Goal: Task Accomplishment & Management: Complete application form

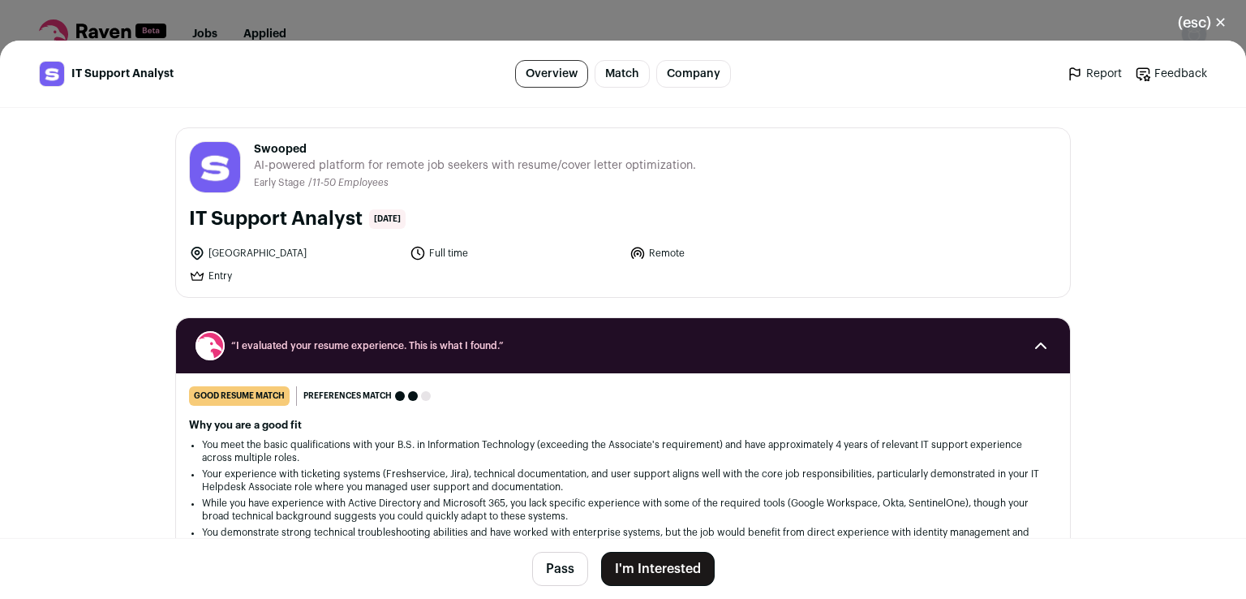
drag, startPoint x: 247, startPoint y: 148, endPoint x: 382, endPoint y: 165, distance: 136.6
click at [382, 165] on header "Swooped [DOMAIN_NAME] Public / Private Private Valuation Unknown Company size 1…" at bounding box center [623, 167] width 868 height 52
click at [417, 171] on span "AI-powered platform for remote job seekers with resume/cover letter optimizatio…" at bounding box center [475, 165] width 442 height 16
click at [643, 560] on button "I'm Interested" at bounding box center [658, 569] width 114 height 34
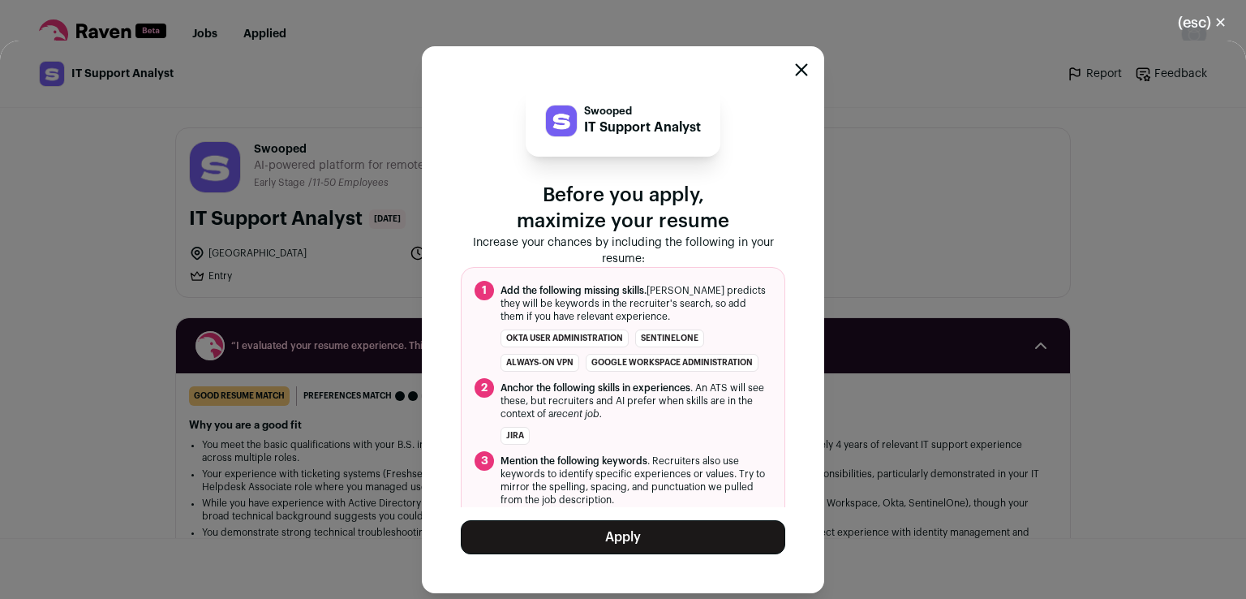
click at [622, 550] on button "Apply" at bounding box center [623, 537] width 325 height 34
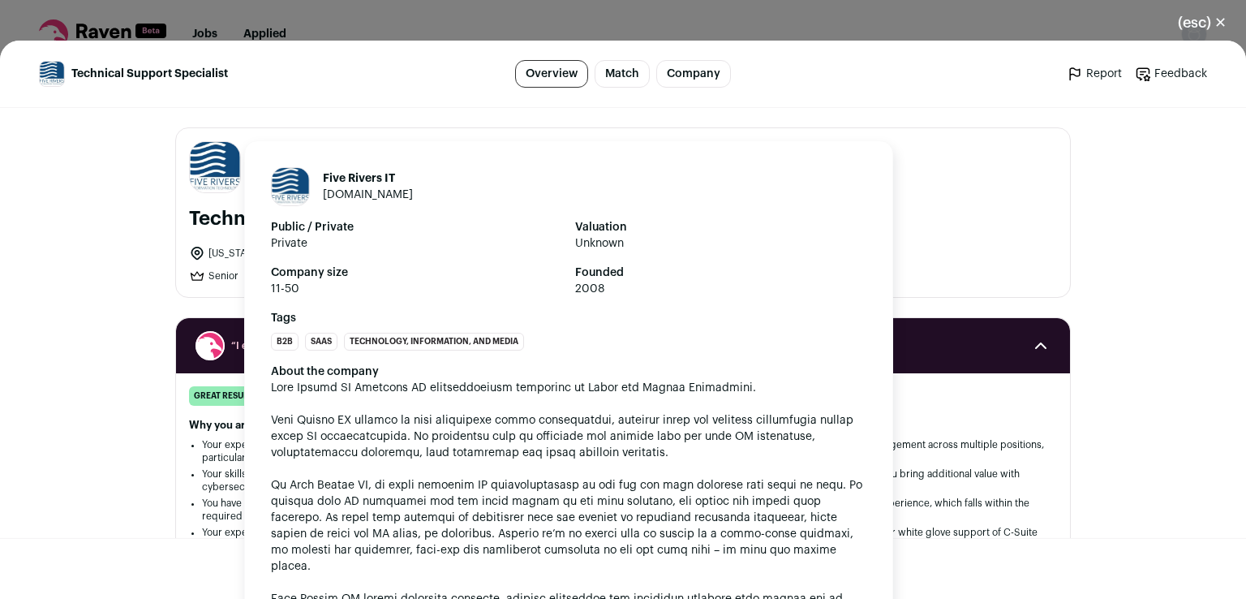
drag, startPoint x: 334, startPoint y: 144, endPoint x: 216, endPoint y: 150, distance: 118.6
click at [216, 150] on header "Five Rivers IT fiveriversit.com Public / Private Private Valuation Unknown Comp…" at bounding box center [623, 167] width 868 height 52
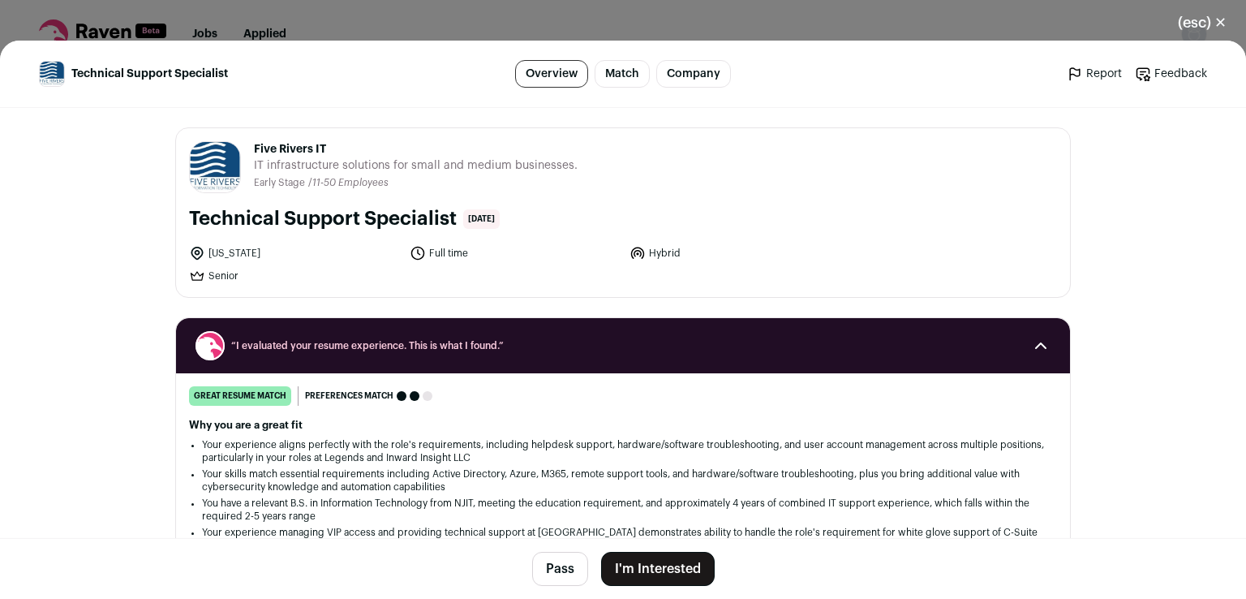
click at [256, 136] on div "Five Rivers IT fiveriversit.com Public / Private Private Valuation Unknown Comp…" at bounding box center [623, 212] width 894 height 169
drag, startPoint x: 343, startPoint y: 151, endPoint x: 243, endPoint y: 149, distance: 100.6
click at [243, 149] on header "Five Rivers IT fiveriversit.com Public / Private Private Valuation Unknown Comp…" at bounding box center [623, 167] width 868 height 52
copy span "Five Rivers IT"
click at [463, 180] on ul "Early Stage / 11-50 Employees" at bounding box center [416, 183] width 324 height 12
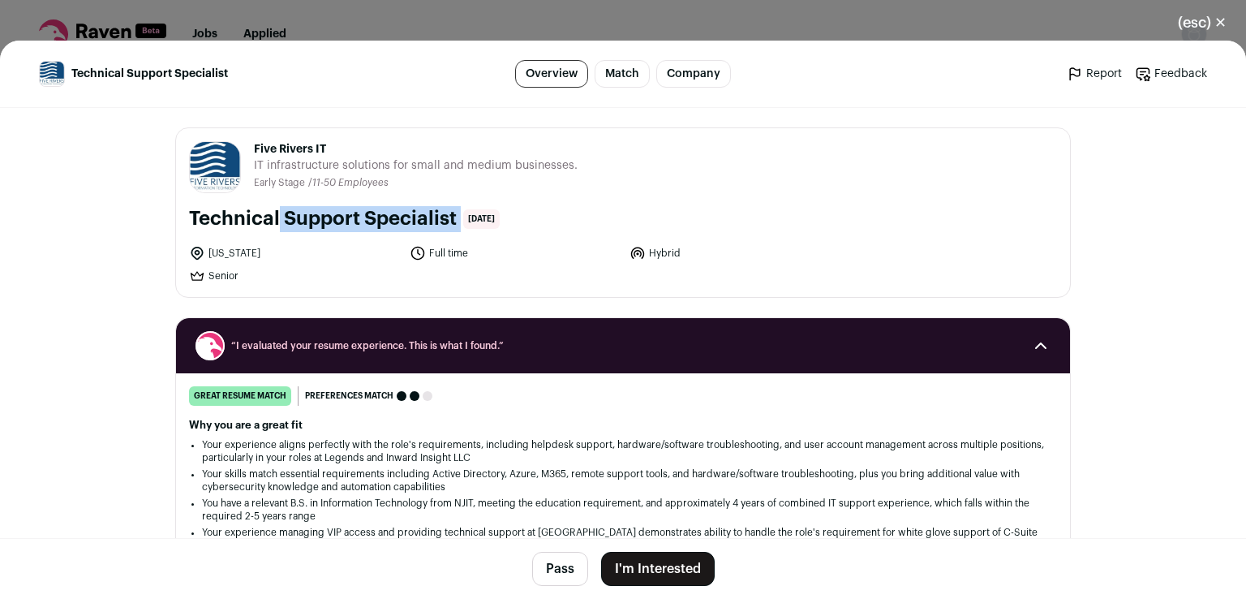
drag, startPoint x: 256, startPoint y: 213, endPoint x: 454, endPoint y: 207, distance: 198.1
click at [454, 207] on div "Technical Support Specialist 3 days ago" at bounding box center [623, 219] width 868 height 26
copy div "Technical Support Specialist"
click at [653, 598] on footer "Pass I'm Interested" at bounding box center [623, 568] width 1246 height 61
click at [652, 565] on button "I'm Interested" at bounding box center [658, 569] width 114 height 34
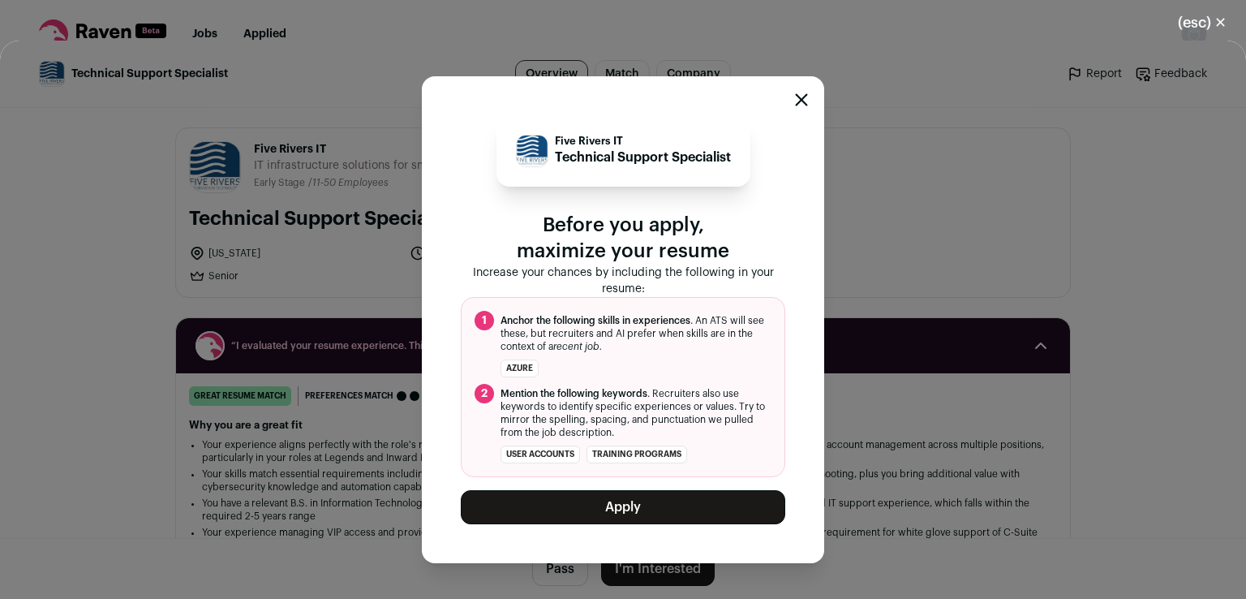
click at [624, 510] on button "Apply" at bounding box center [623, 507] width 325 height 34
